Goal: Task Accomplishment & Management: Manage account settings

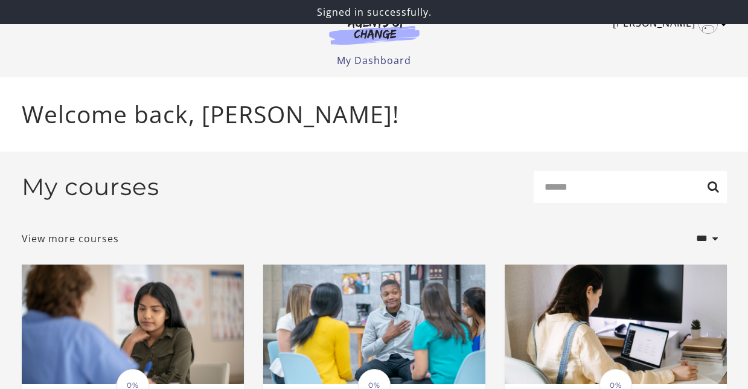
click at [678, 26] on link "[PERSON_NAME]" at bounding box center [667, 23] width 108 height 19
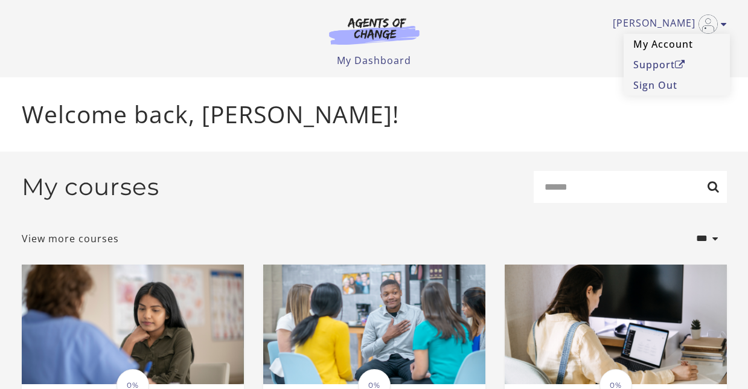
click at [667, 40] on link "My Account" at bounding box center [677, 44] width 106 height 21
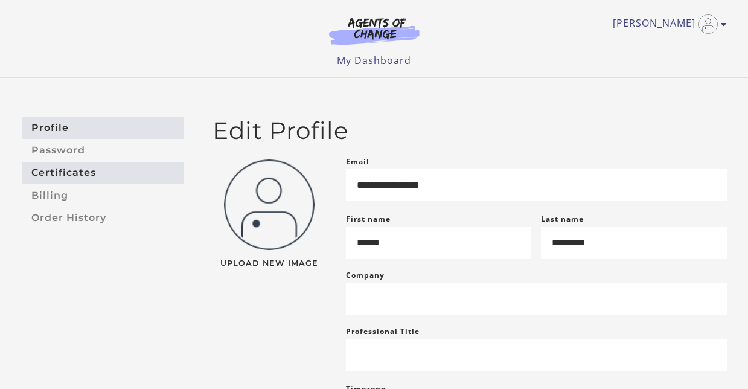
click at [59, 167] on link "Certificates" at bounding box center [103, 173] width 162 height 22
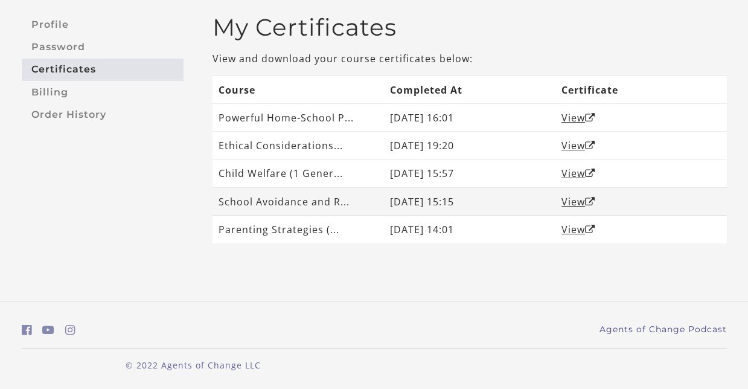
scroll to position [104, 0]
